Goal: Information Seeking & Learning: Learn about a topic

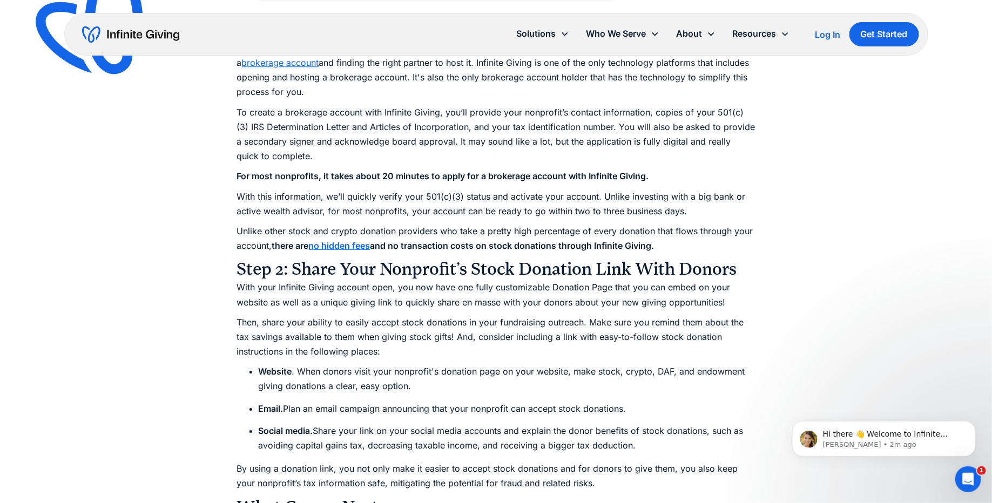
scroll to position [1503, 0]
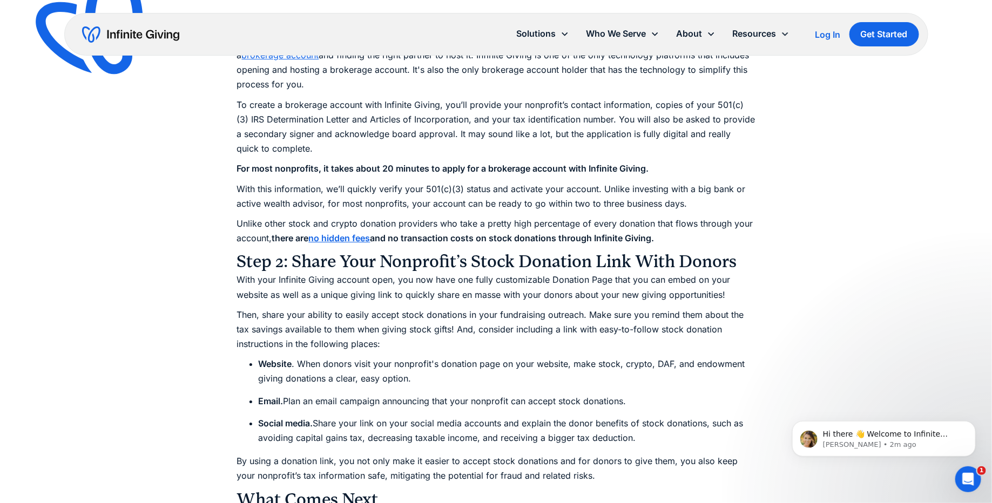
click at [358, 238] on strong "no hidden fees" at bounding box center [340, 238] width 62 height 11
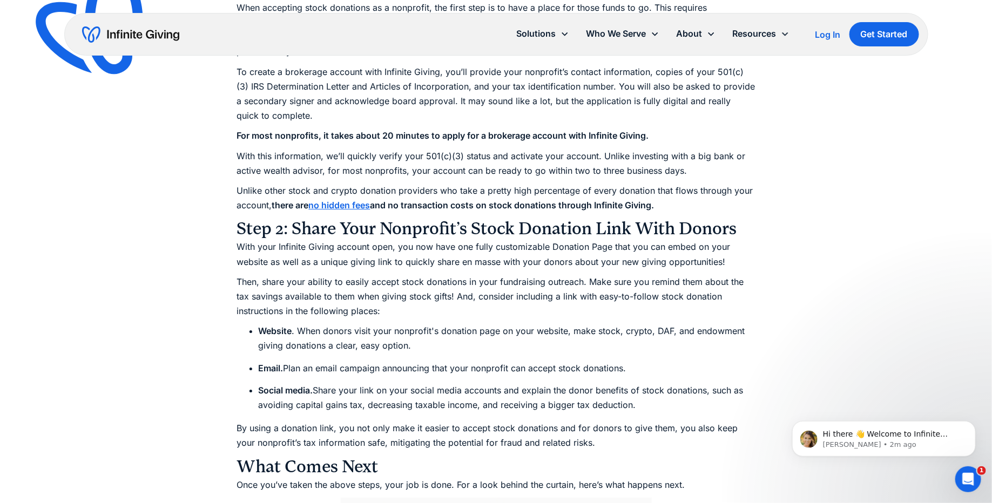
scroll to position [1539, 0]
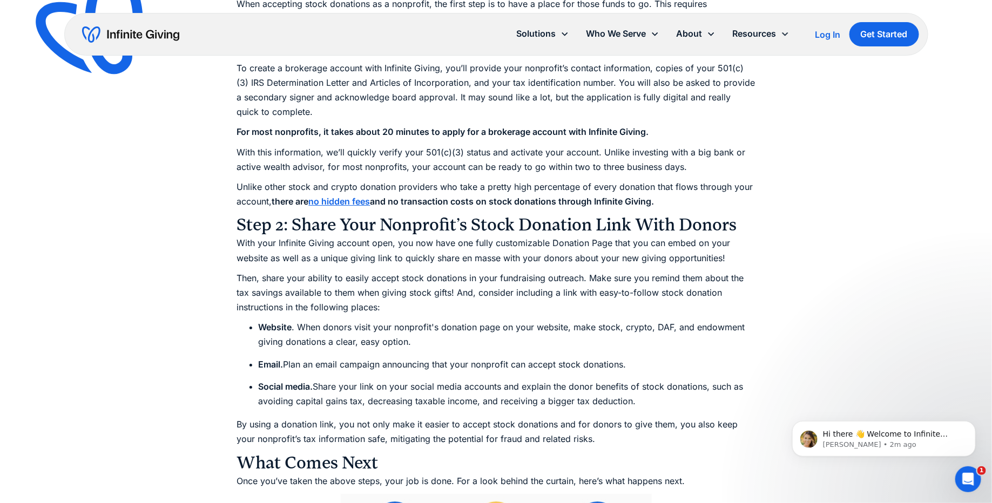
click at [354, 251] on p "With your Infinite Giving account open, you now have one fully customizable Don…" at bounding box center [496, 250] width 519 height 29
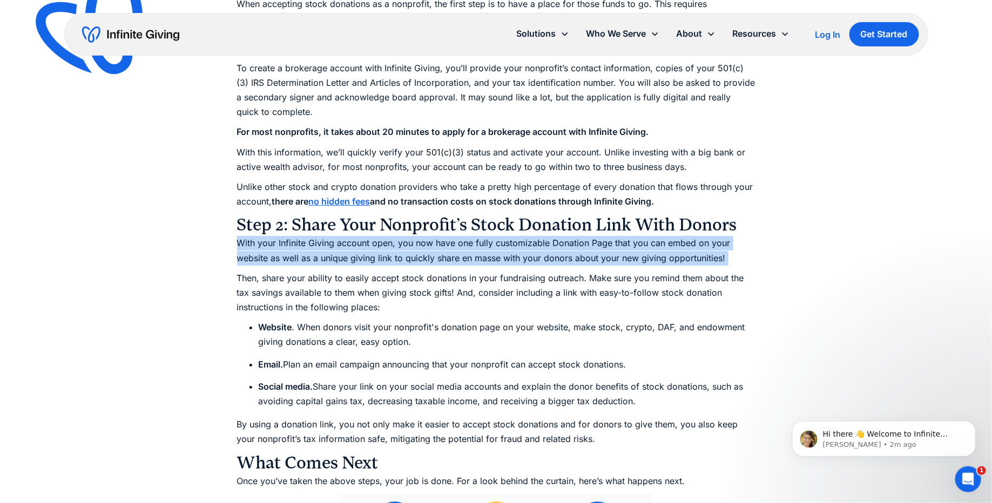
click at [354, 251] on p "With your Infinite Giving account open, you now have one fully customizable Don…" at bounding box center [496, 250] width 519 height 29
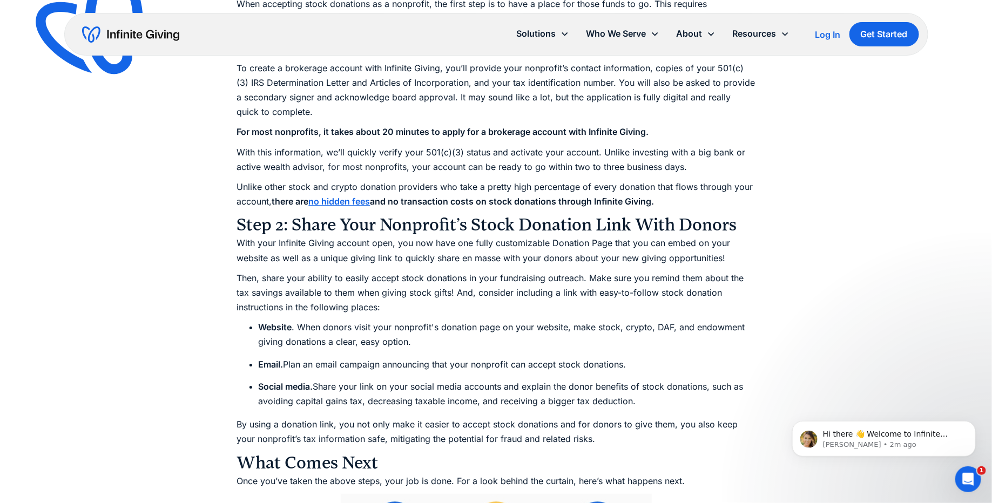
click at [355, 275] on p "Then, share your ability to easily accept stock donations in your fundraising o…" at bounding box center [496, 293] width 519 height 44
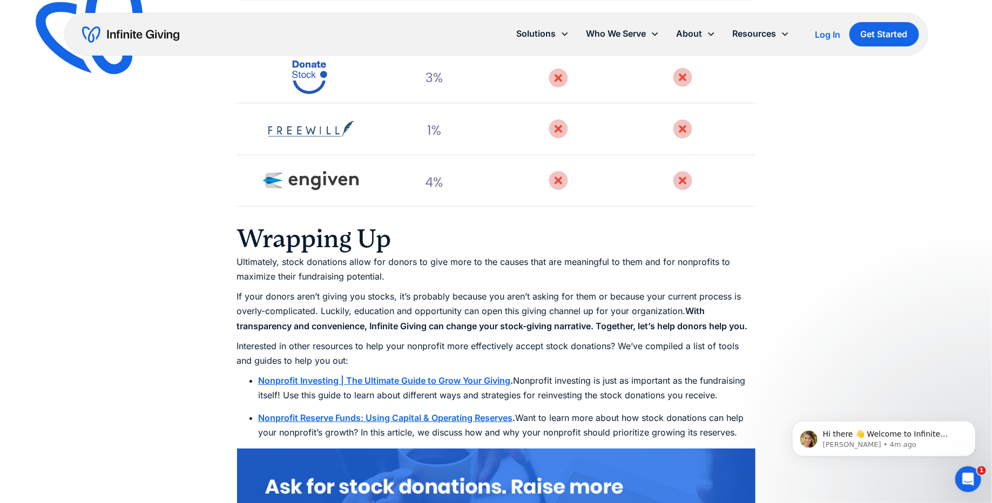
scroll to position [3641, 0]
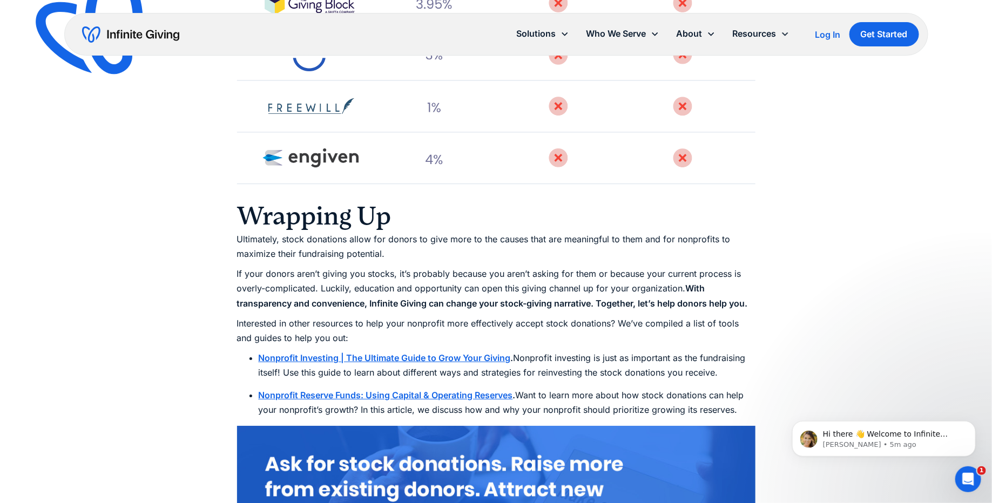
click at [394, 261] on p "Ultimately, stock donations allow for donors to give more to the causes that ar…" at bounding box center [496, 246] width 519 height 29
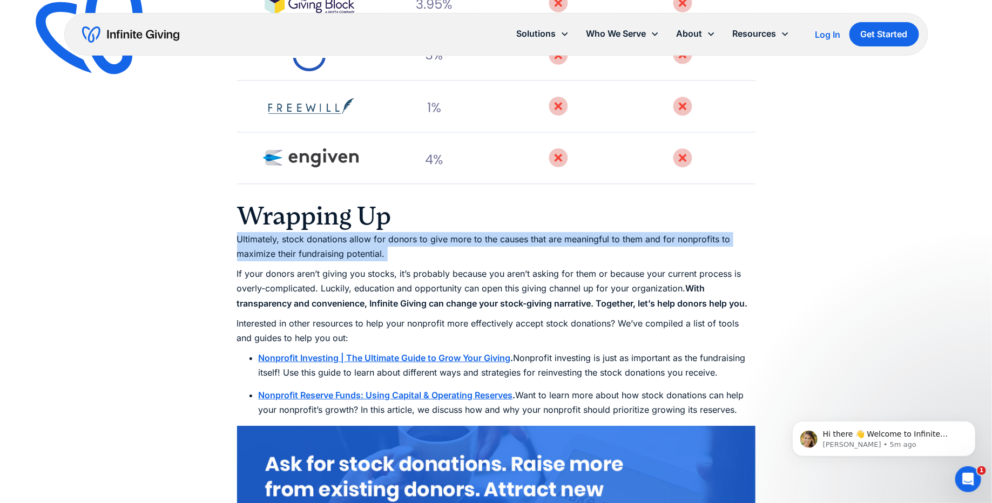
click at [395, 294] on p "If your donors aren’t giving you stocks, it’s probably because you aren’t askin…" at bounding box center [496, 289] width 519 height 44
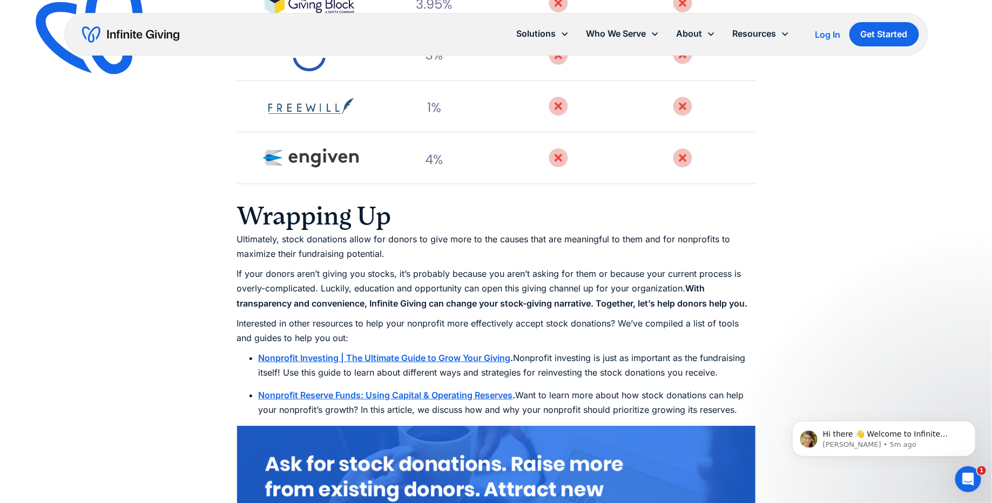
click at [395, 294] on p "If your donors aren’t giving you stocks, it’s probably because you aren’t askin…" at bounding box center [496, 289] width 519 height 44
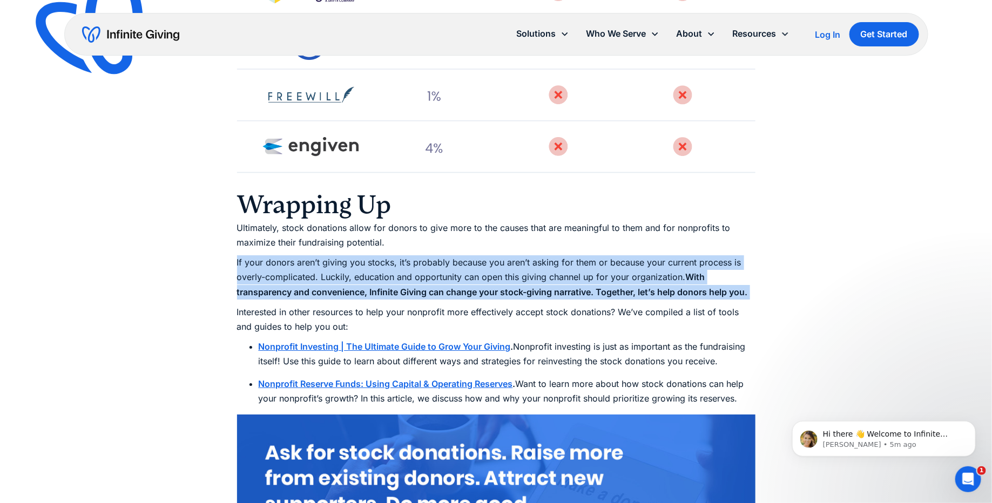
scroll to position [3652, 0]
click at [390, 325] on p "Interested in other resources to help your nonprofit more effectively accept st…" at bounding box center [496, 319] width 519 height 29
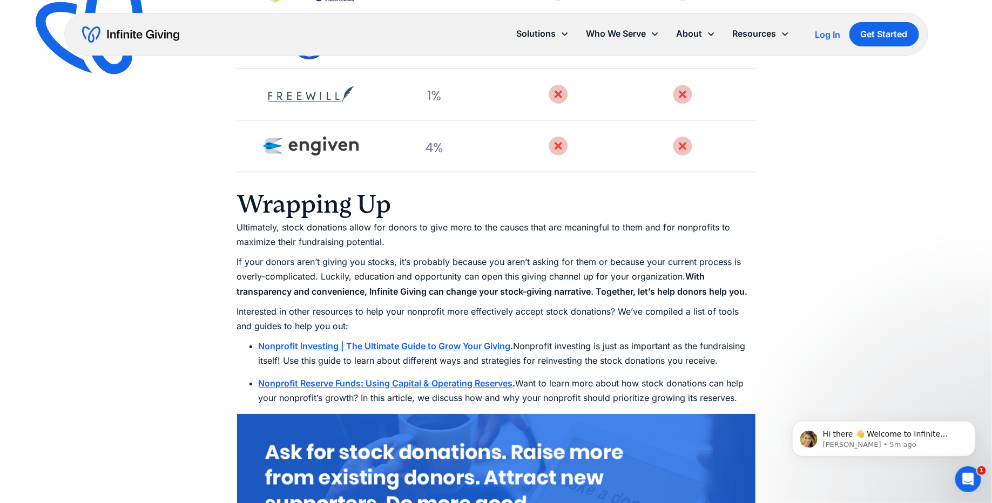
click at [390, 325] on p "Interested in other resources to help your nonprofit more effectively accept st…" at bounding box center [496, 319] width 519 height 29
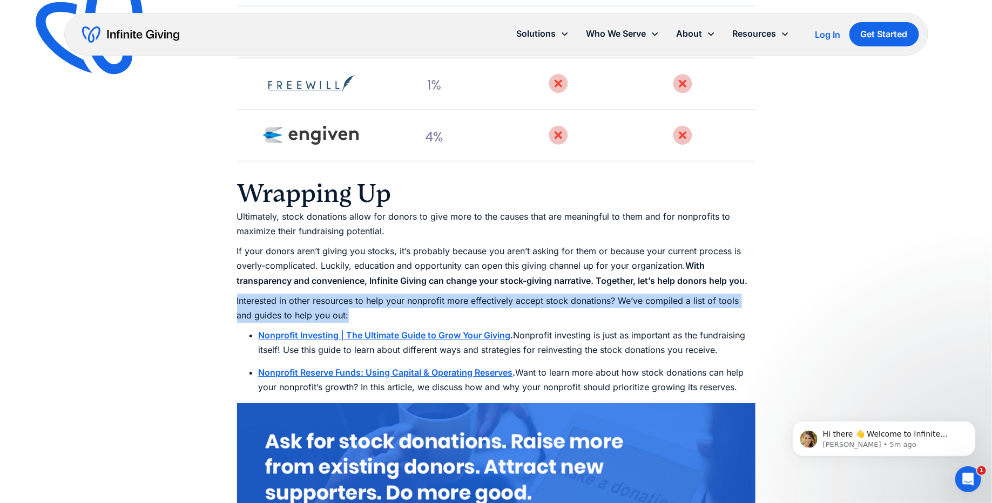
scroll to position [3666, 0]
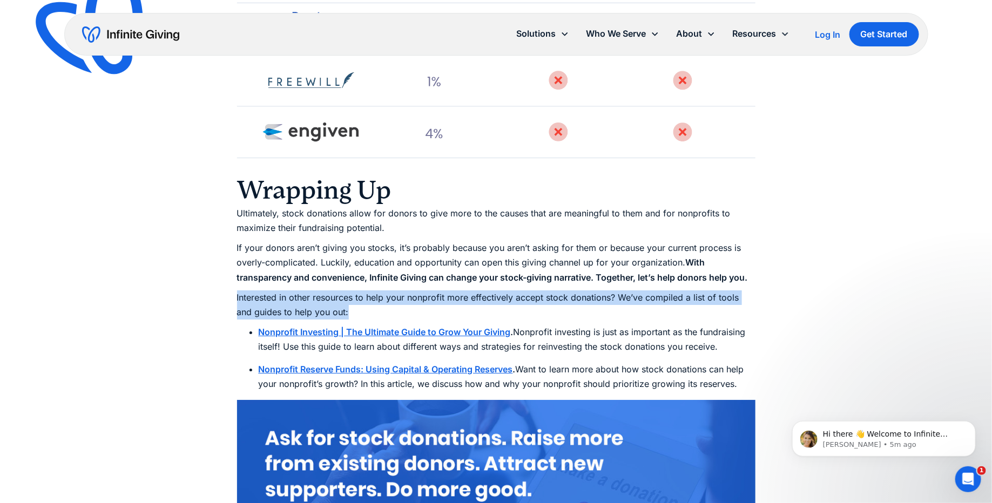
click at [621, 344] on li "Nonprofit Investing | The Ultimate Guide to Grow Your Giving . Nonprofit invest…" at bounding box center [507, 339] width 497 height 29
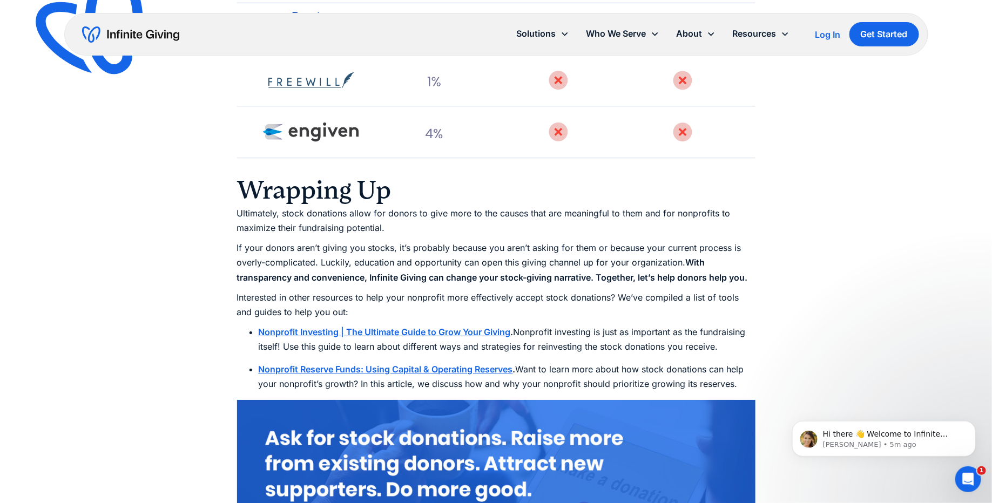
click at [621, 344] on li "Nonprofit Investing | The Ultimate Guide to Grow Your Giving . Nonprofit invest…" at bounding box center [507, 339] width 497 height 29
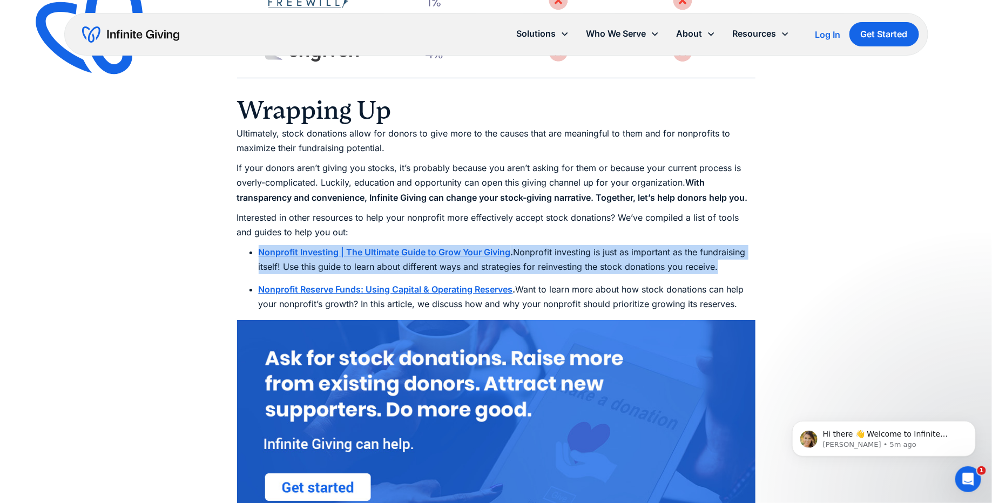
scroll to position [3755, 0]
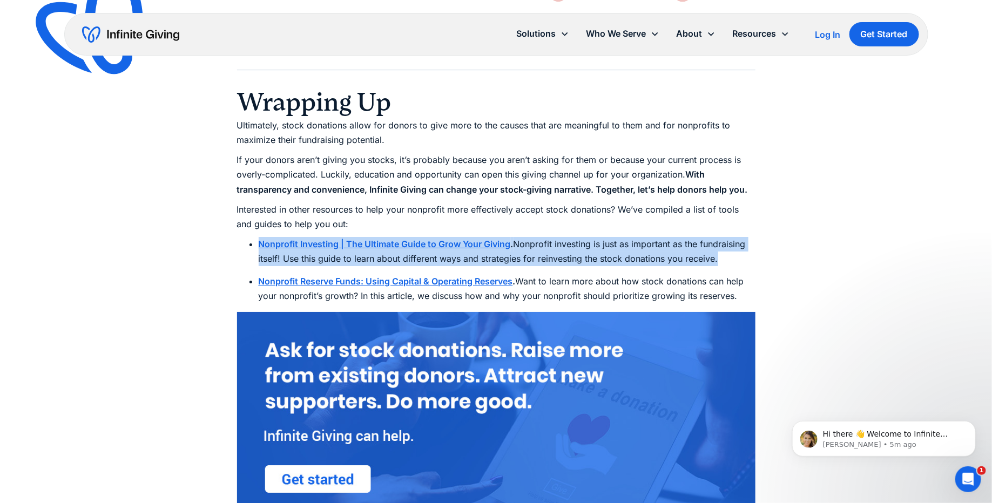
click at [622, 304] on li "Nonprofit Reserve Funds: Using Capital & Operating Reserves . Want to learn mor…" at bounding box center [507, 288] width 497 height 29
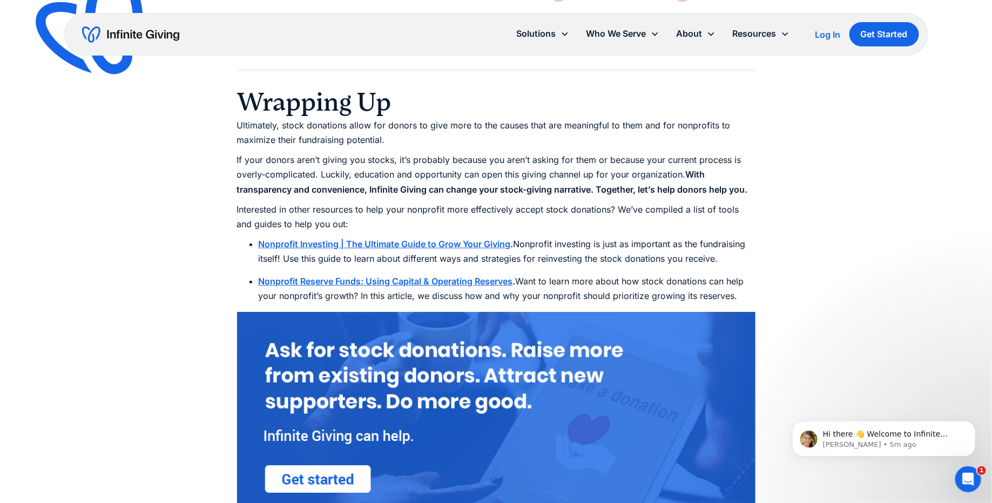
click at [622, 304] on li "Nonprofit Reserve Funds: Using Capital & Operating Reserves . Want to learn mor…" at bounding box center [507, 288] width 497 height 29
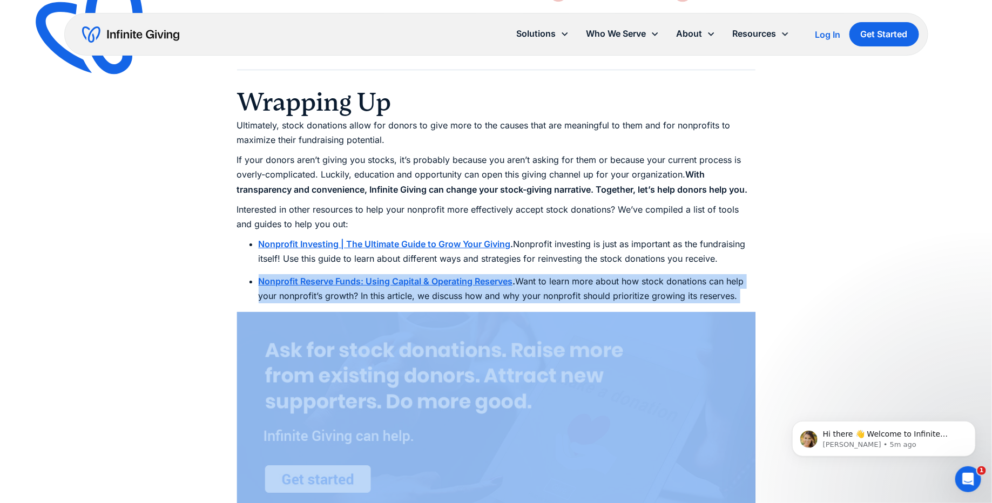
click at [622, 304] on li "Nonprofit Reserve Funds: Using Capital & Operating Reserves . Want to learn mor…" at bounding box center [507, 288] width 497 height 29
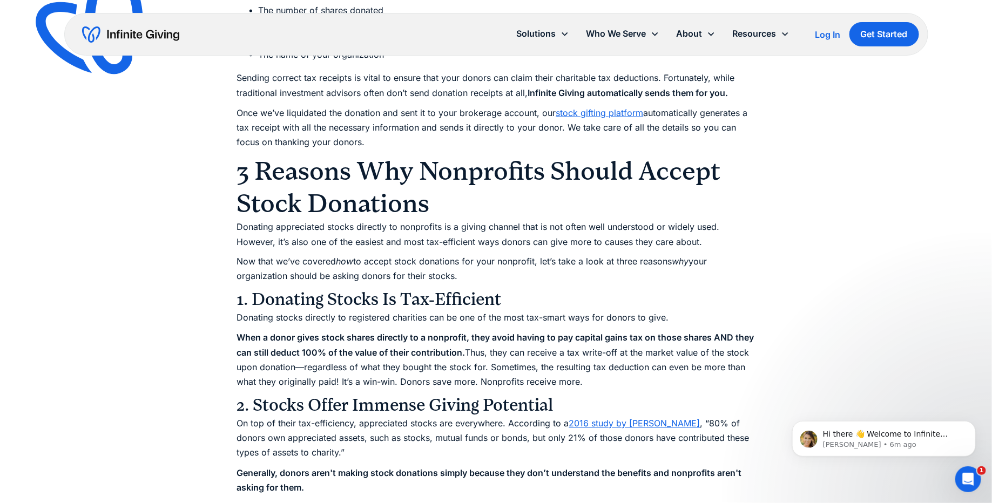
scroll to position [2727, 0]
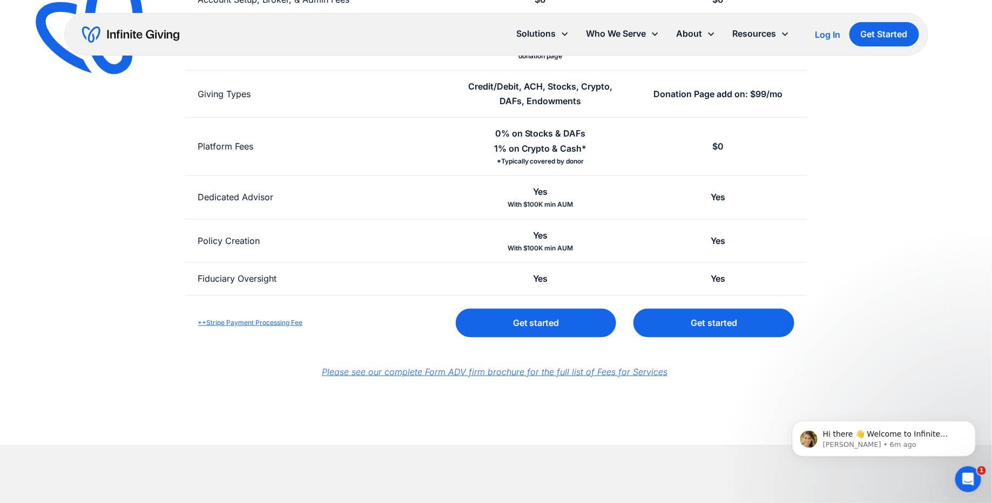
scroll to position [368, 0]
click at [265, 319] on link "*+Stripe Payment Processing Fee" at bounding box center [250, 322] width 105 height 8
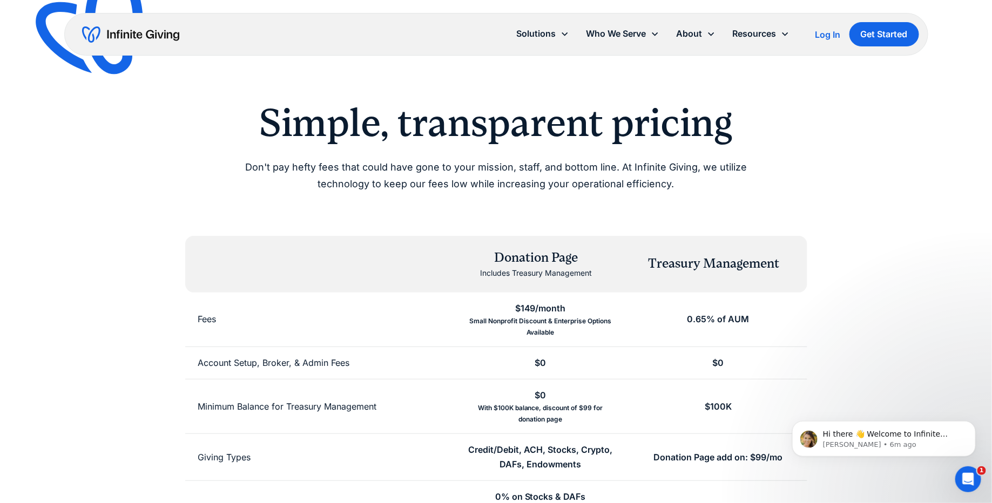
scroll to position [0, 0]
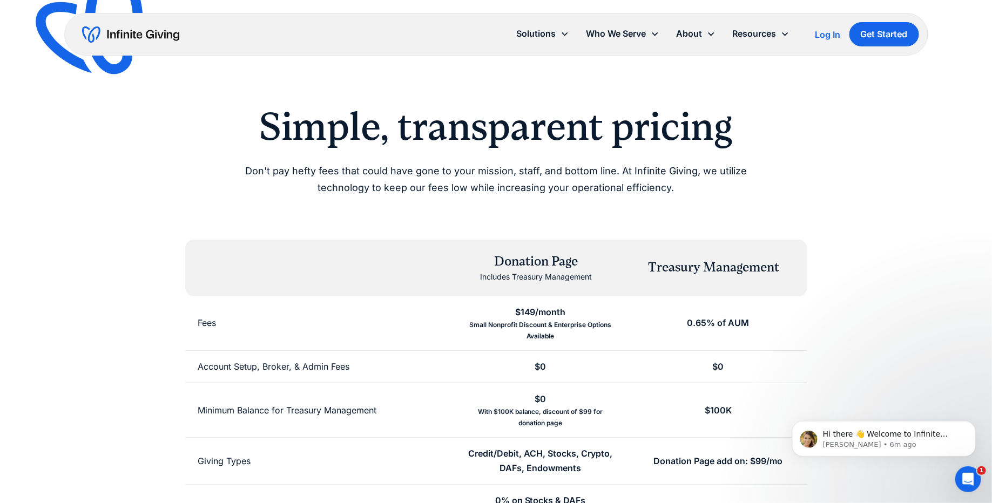
click at [618, 251] on div "Donation Page Includes Treasury Management Treasury Management" at bounding box center [496, 268] width 622 height 57
click at [630, 196] on p "Don't pay hefty fees that could have gone to your mission, staff, and bottom li…" at bounding box center [496, 179] width 553 height 33
